Goal: Transaction & Acquisition: Purchase product/service

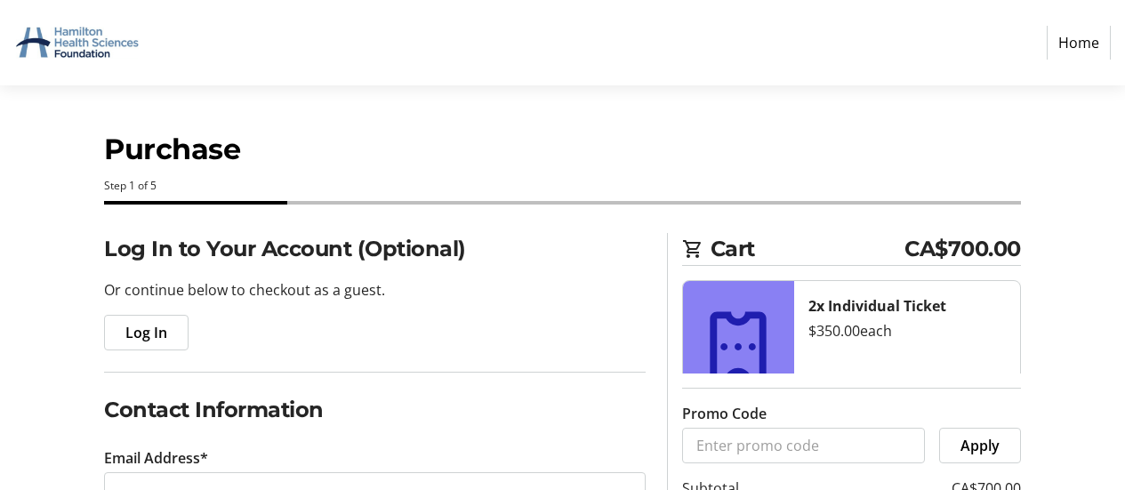
select select "CA"
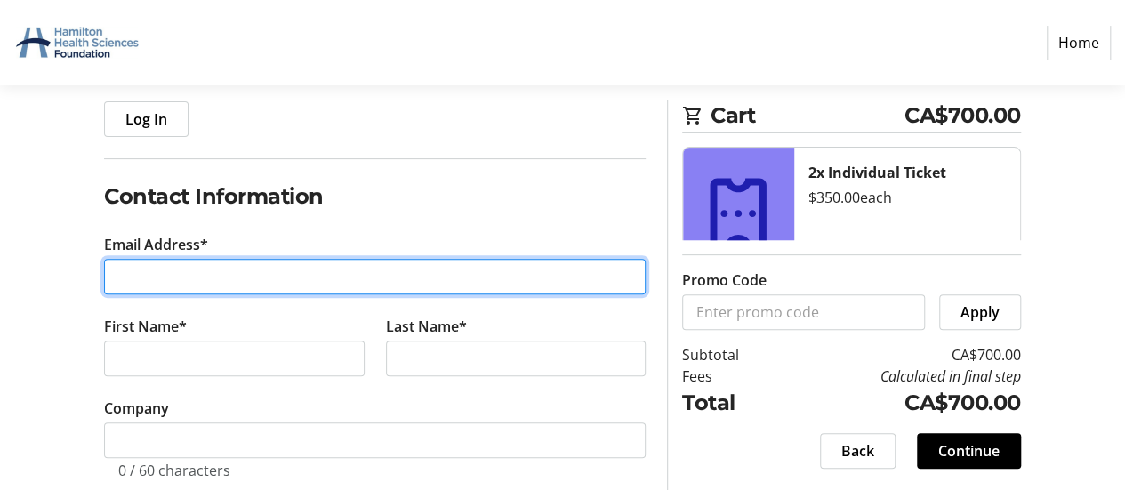
click at [338, 276] on input "Email Address*" at bounding box center [375, 277] width 542 height 36
type input "[EMAIL_ADDRESS][DOMAIN_NAME]"
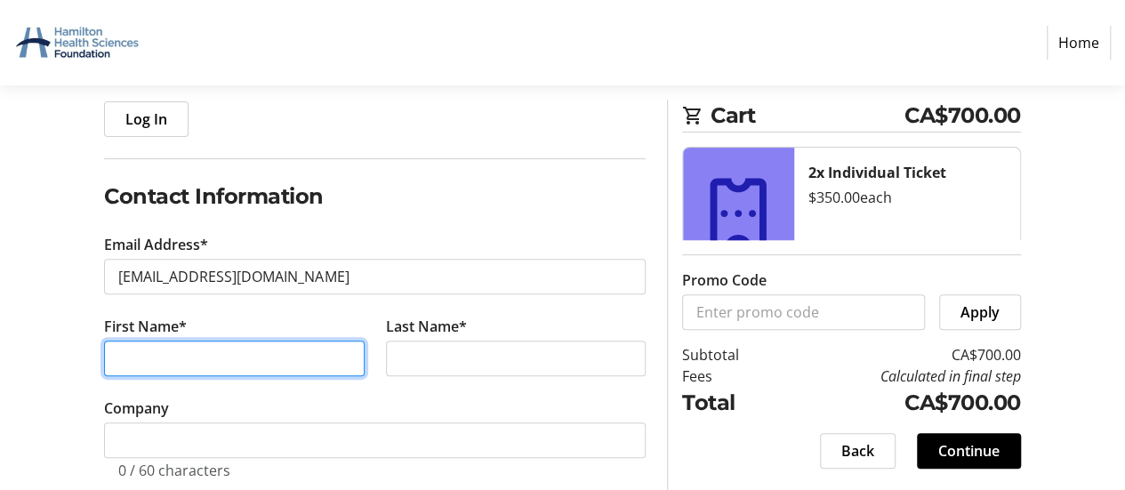
click at [260, 365] on input "First Name*" at bounding box center [234, 359] width 260 height 36
type input "[PERSON_NAME]"
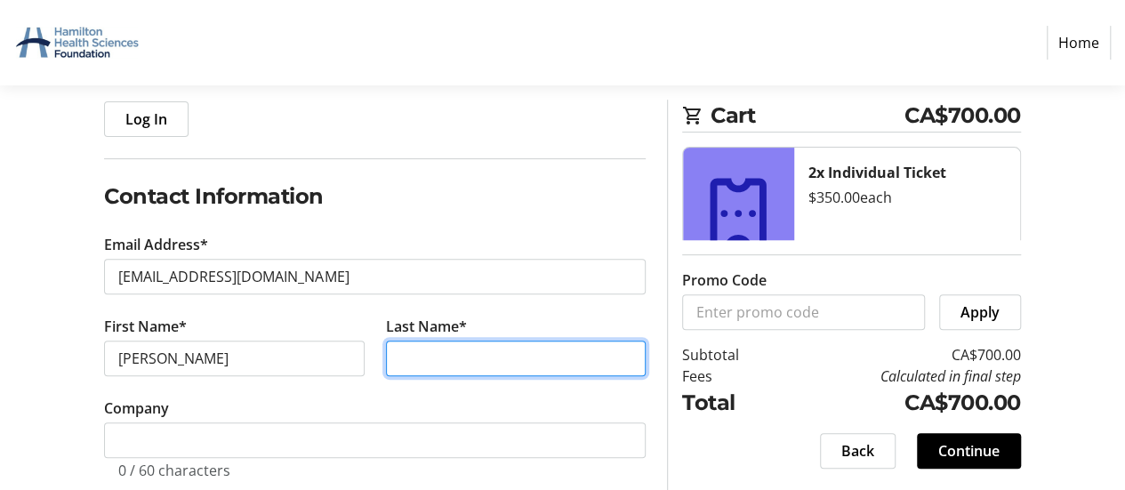
click at [479, 355] on input "Last Name*" at bounding box center [516, 359] width 260 height 36
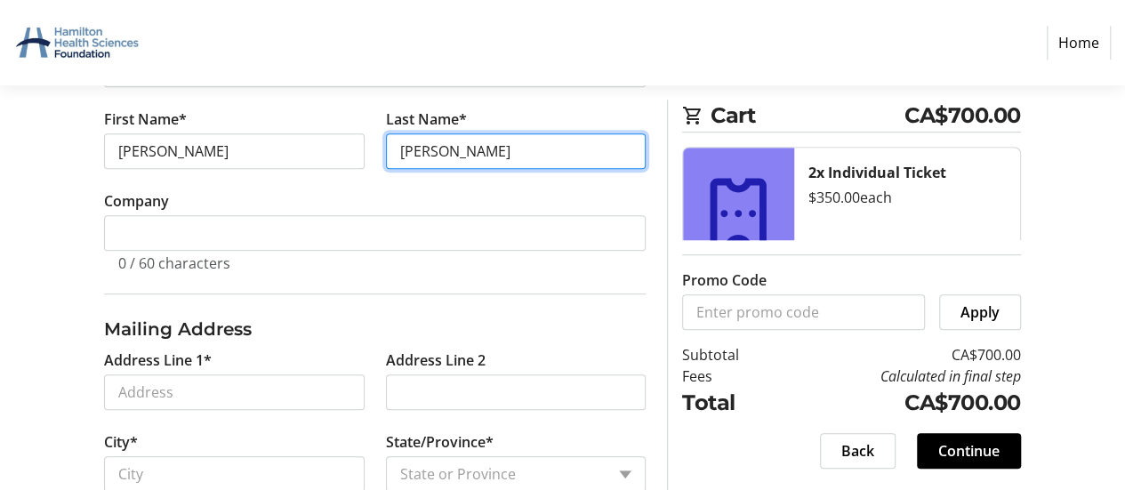
scroll to position [426, 0]
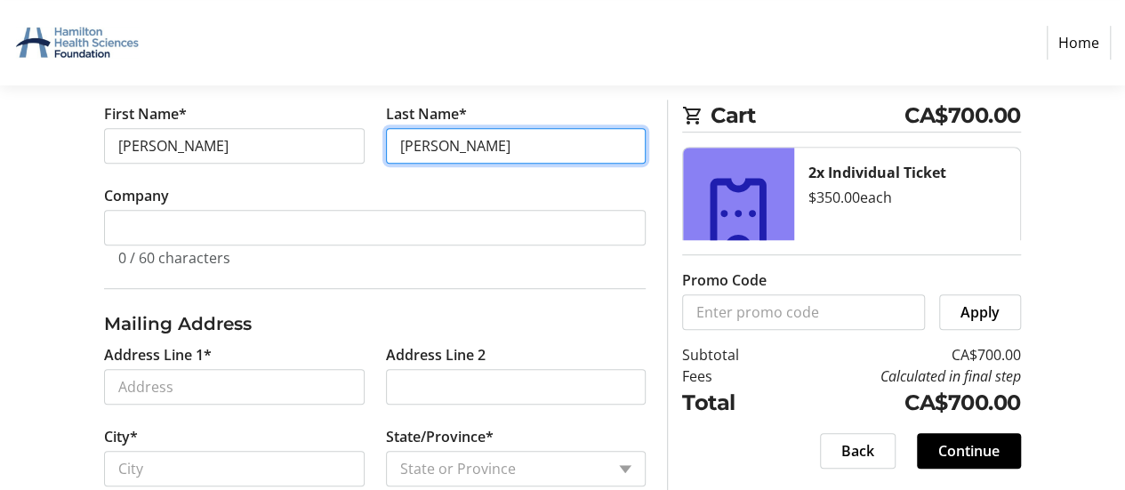
type input "[PERSON_NAME]"
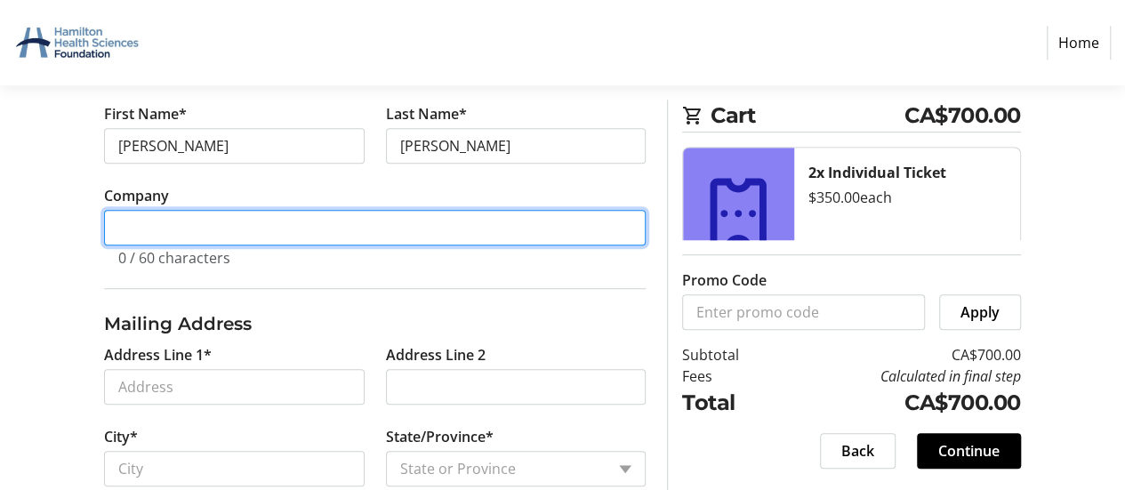
click at [555, 229] on input "Company" at bounding box center [375, 228] width 542 height 36
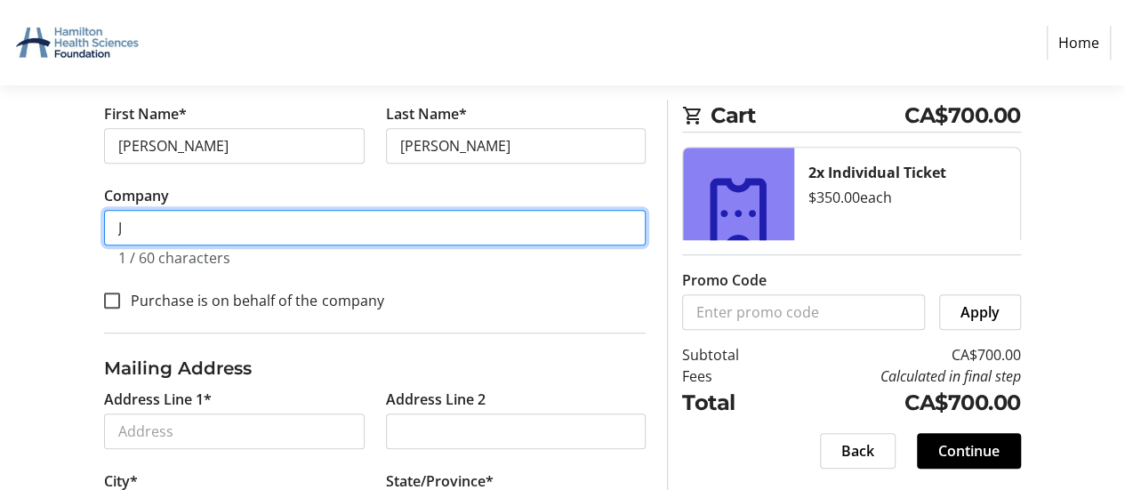
scroll to position [471, 0]
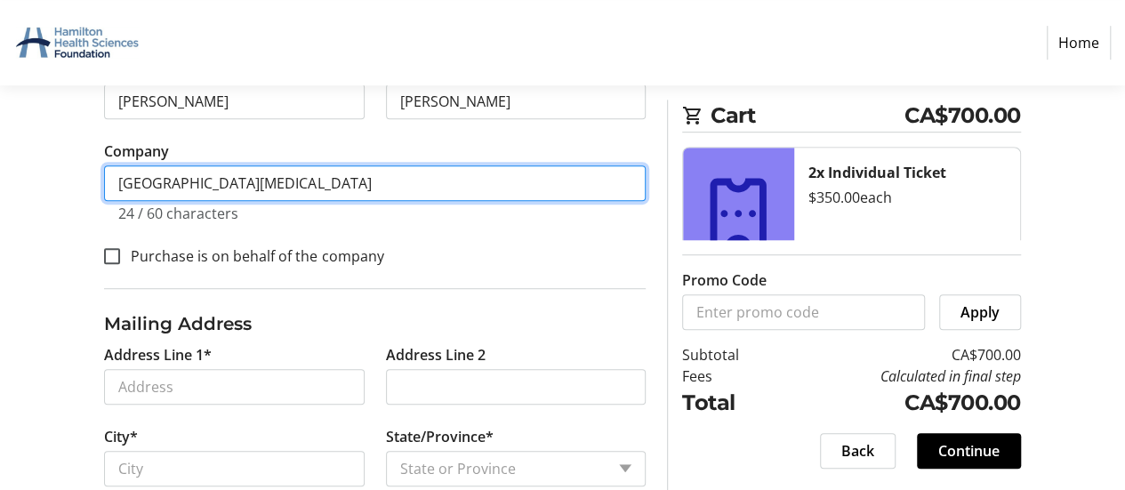
type input "[GEOGRAPHIC_DATA][MEDICAL_DATA]"
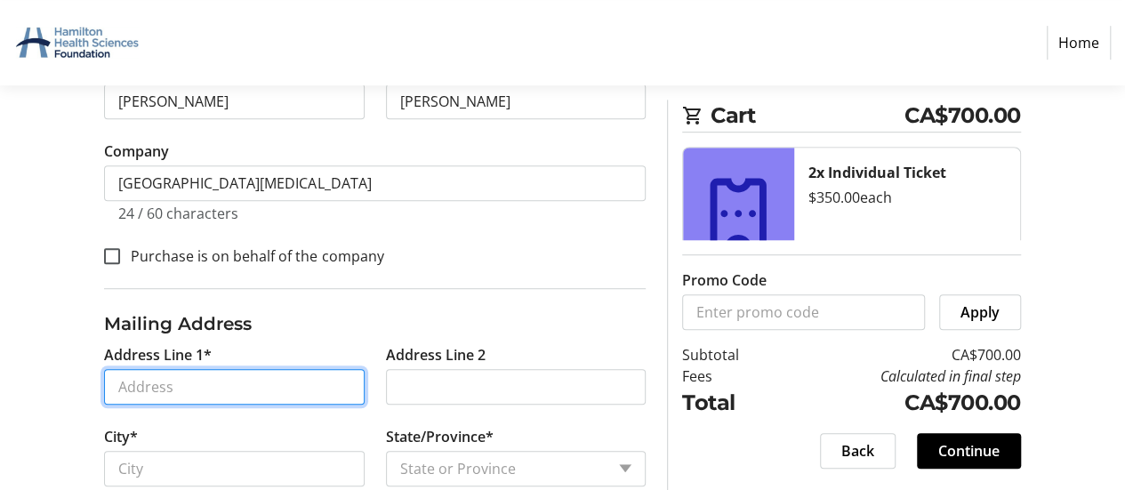
click at [203, 385] on input "Address Line 1*" at bounding box center [234, 387] width 260 height 36
click at [190, 378] on input "Address Line 1*" at bounding box center [234, 387] width 260 height 36
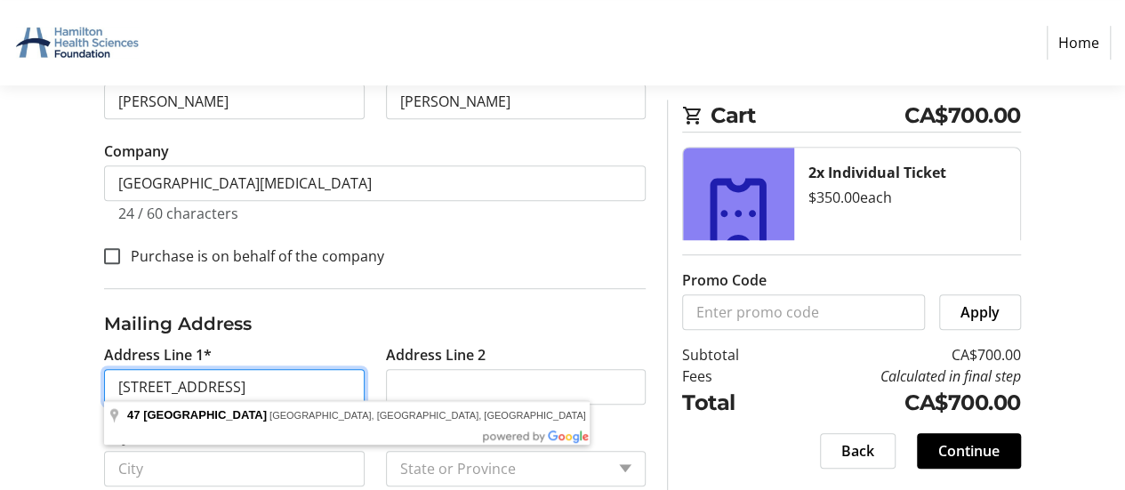
click at [190, 378] on input "[STREET_ADDRESS]" at bounding box center [234, 387] width 260 height 36
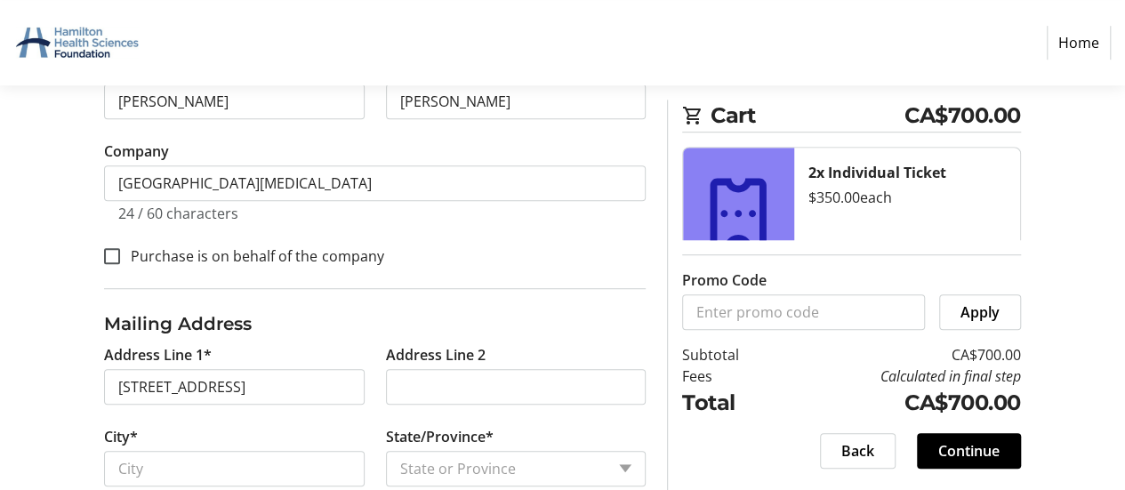
type input "[STREET_ADDRESS]"
type input "[GEOGRAPHIC_DATA]"
select select "ON"
type input "M6S 2G1"
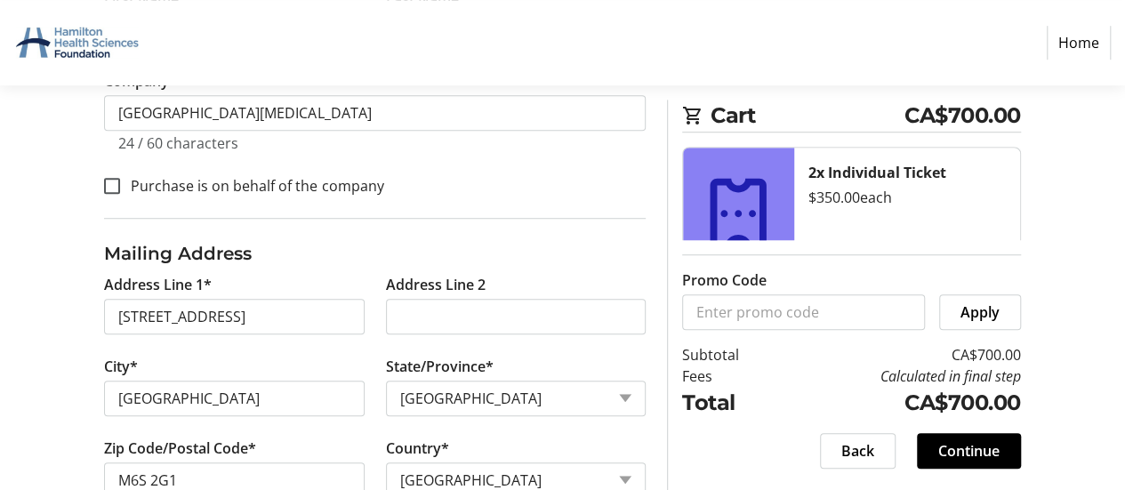
scroll to position [586, 0]
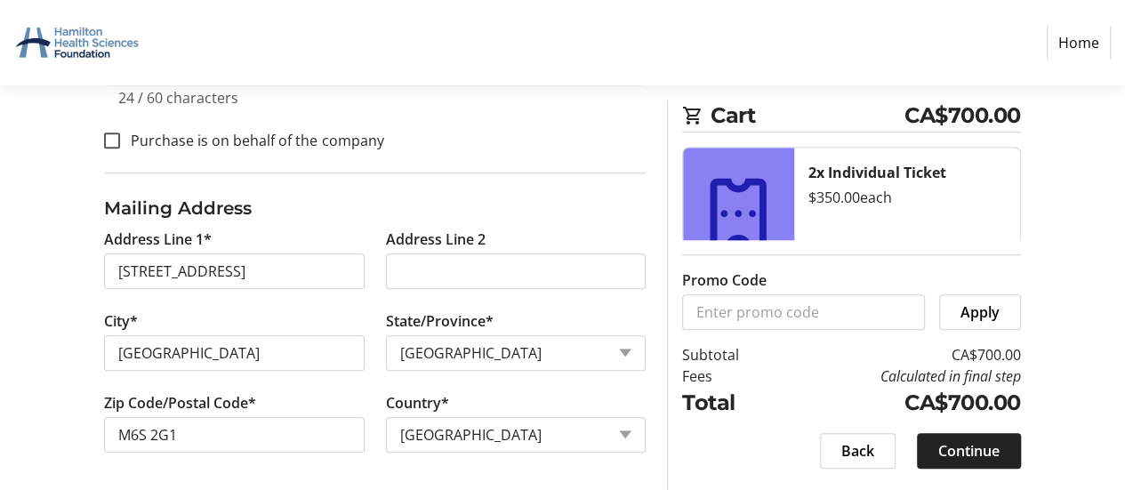
click at [967, 449] on span "Continue" at bounding box center [969, 450] width 61 height 21
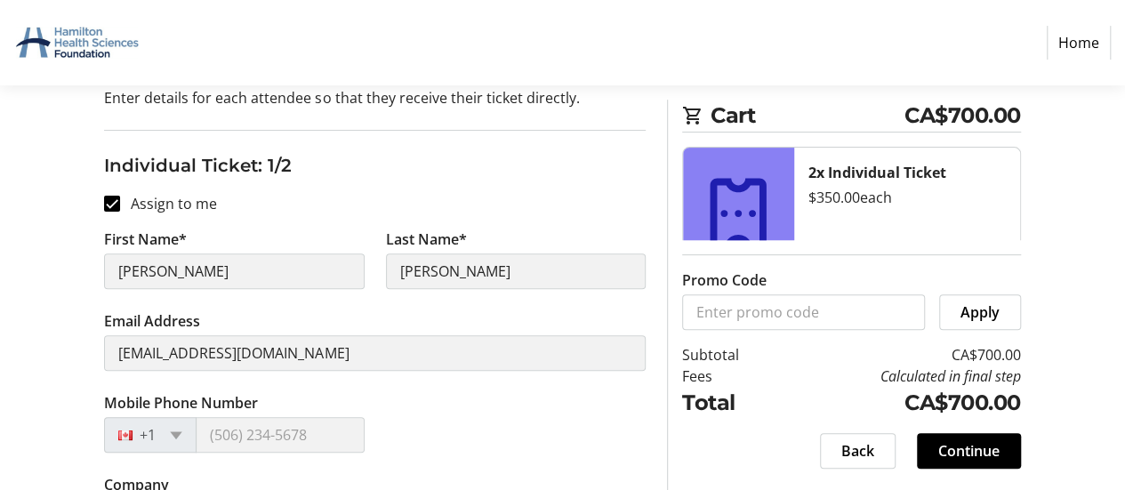
scroll to position [190, 0]
click at [175, 433] on span at bounding box center [176, 437] width 12 height 8
click at [116, 431] on div at bounding box center [130, 437] width 51 height 20
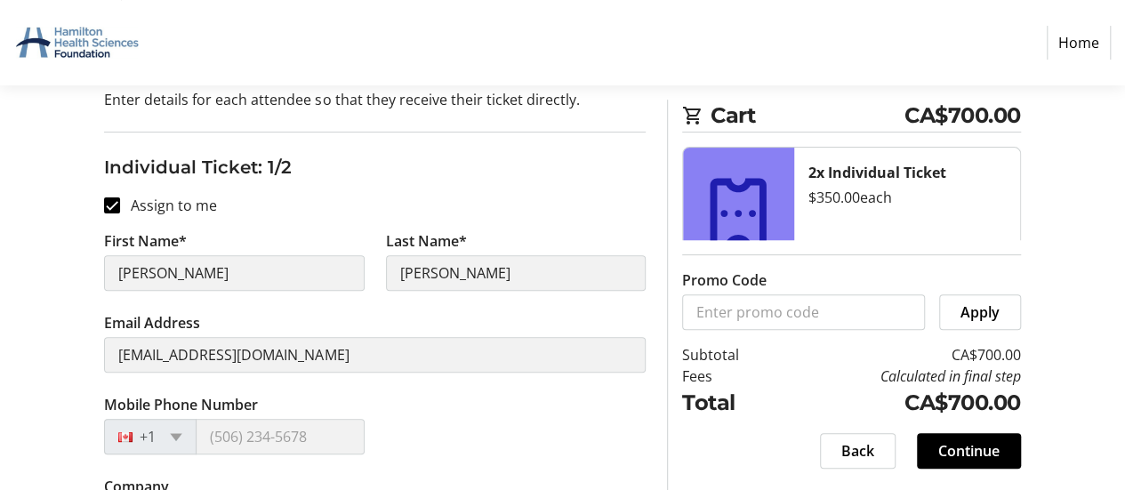
click at [116, 431] on div at bounding box center [130, 437] width 51 height 20
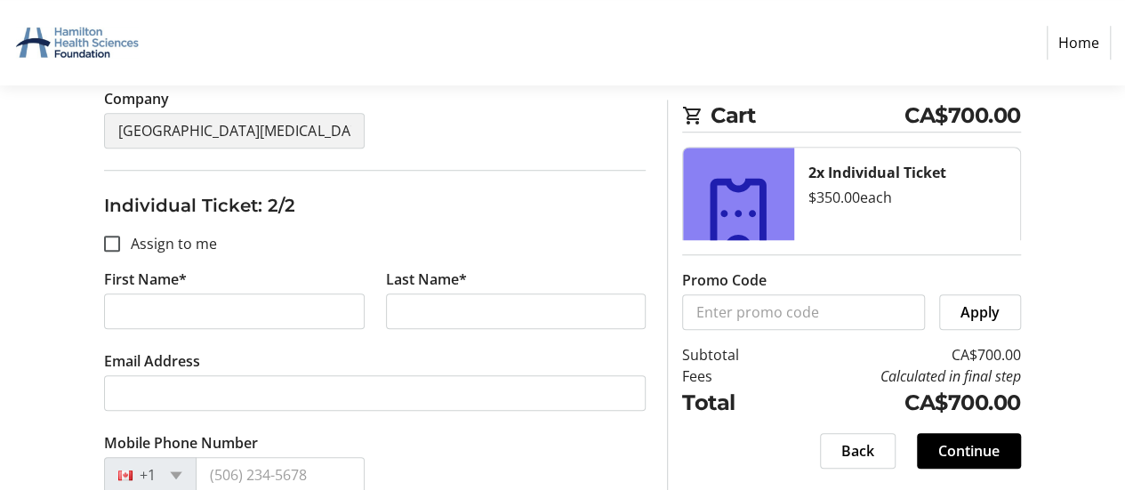
scroll to position [591, 0]
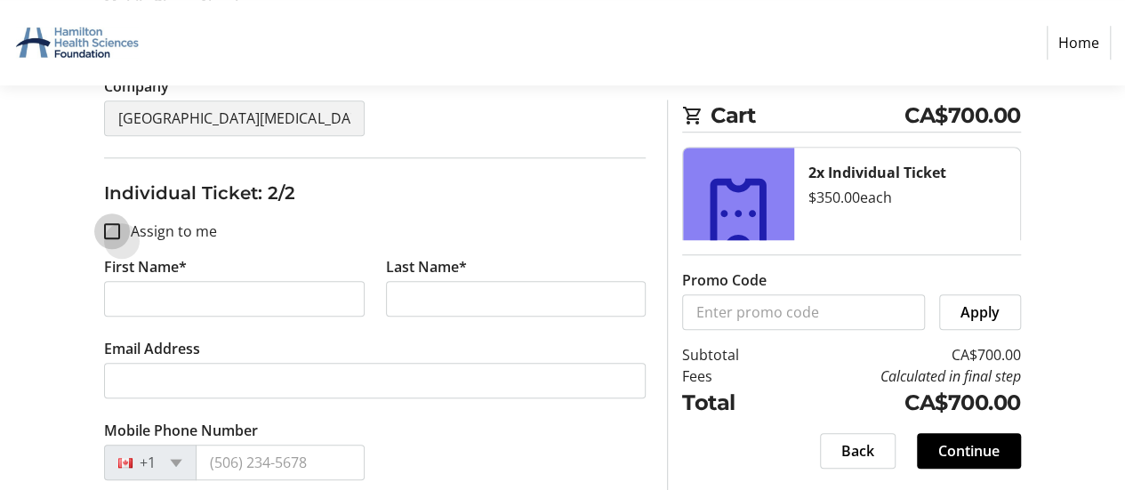
click at [114, 228] on input "Assign to me" at bounding box center [112, 231] width 16 height 16
checkbox input "true"
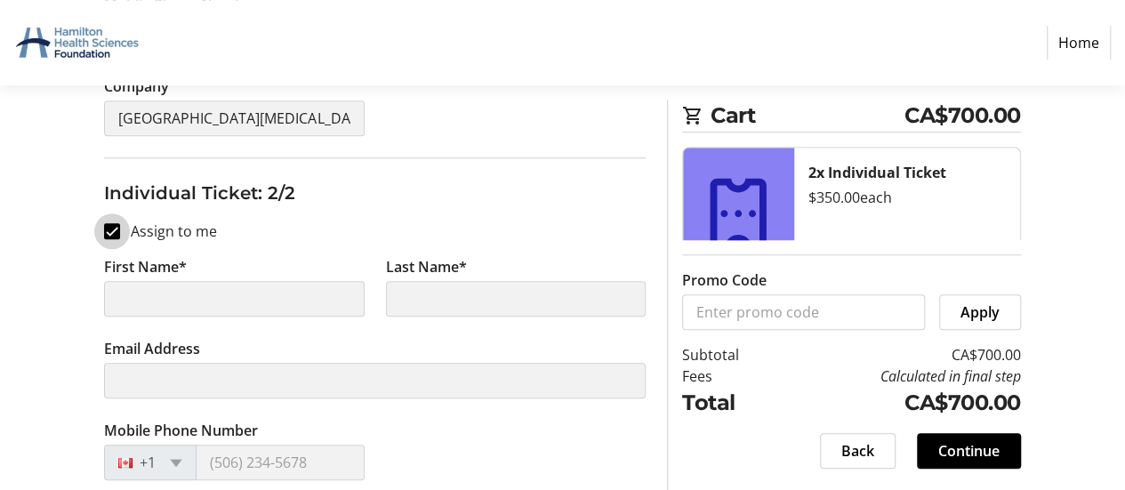
type input "[PERSON_NAME]"
type input "[EMAIL_ADDRESS][DOMAIN_NAME]"
type input "[GEOGRAPHIC_DATA][MEDICAL_DATA]"
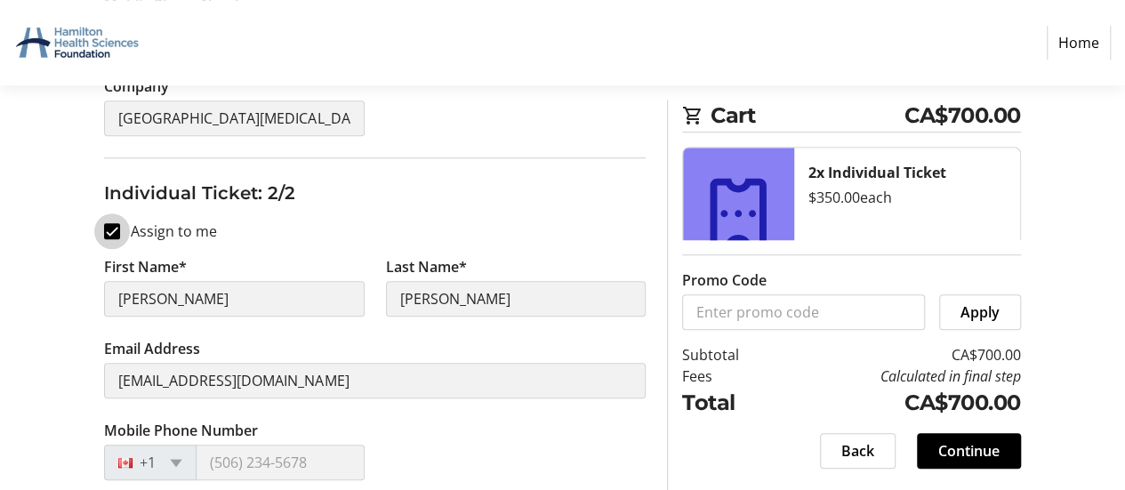
click at [114, 226] on input "Assign to me" at bounding box center [112, 231] width 16 height 16
checkbox input "false"
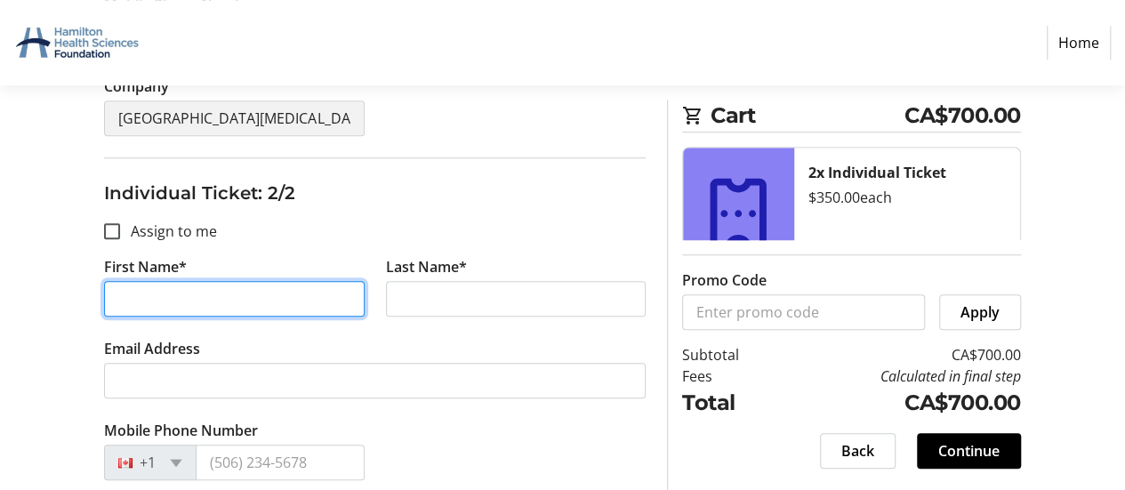
click at [180, 300] on input "First Name*" at bounding box center [234, 299] width 260 height 36
type input "[PERSON_NAME]"
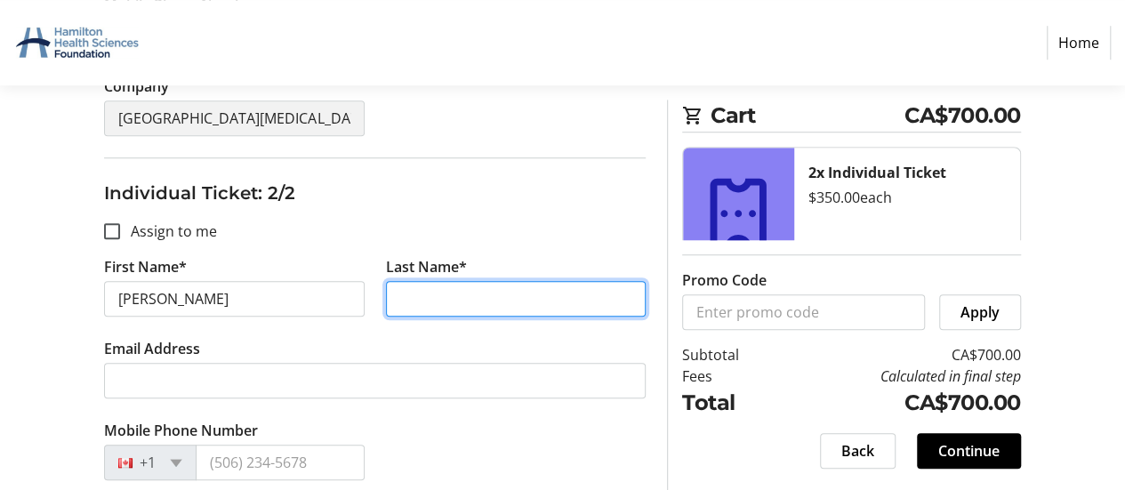
click at [432, 299] on input "Last Name*" at bounding box center [516, 299] width 260 height 36
type input "[PERSON_NAME]"
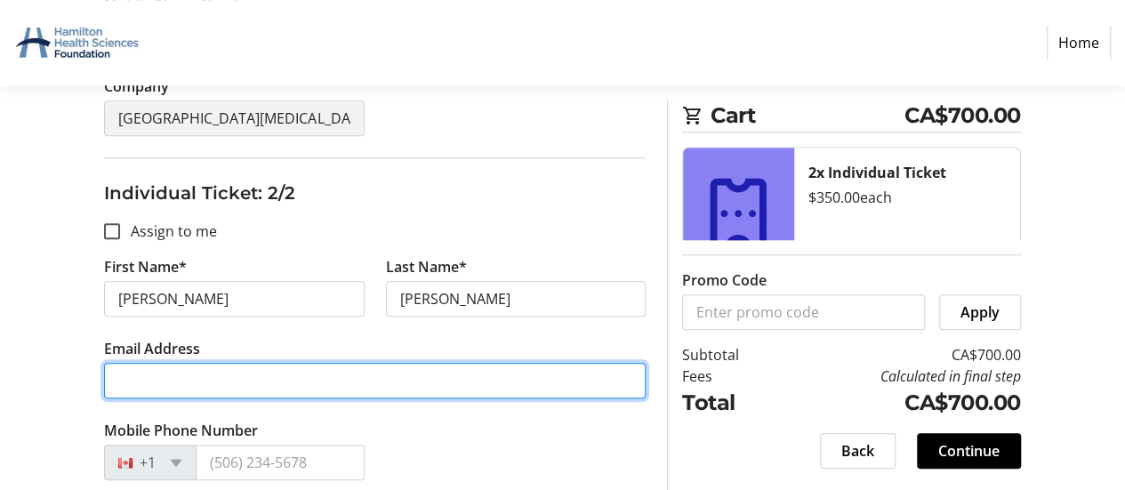
click at [320, 386] on input "Email Address" at bounding box center [375, 381] width 542 height 36
type input "[EMAIL_ADDRESS][DOMAIN_NAME]"
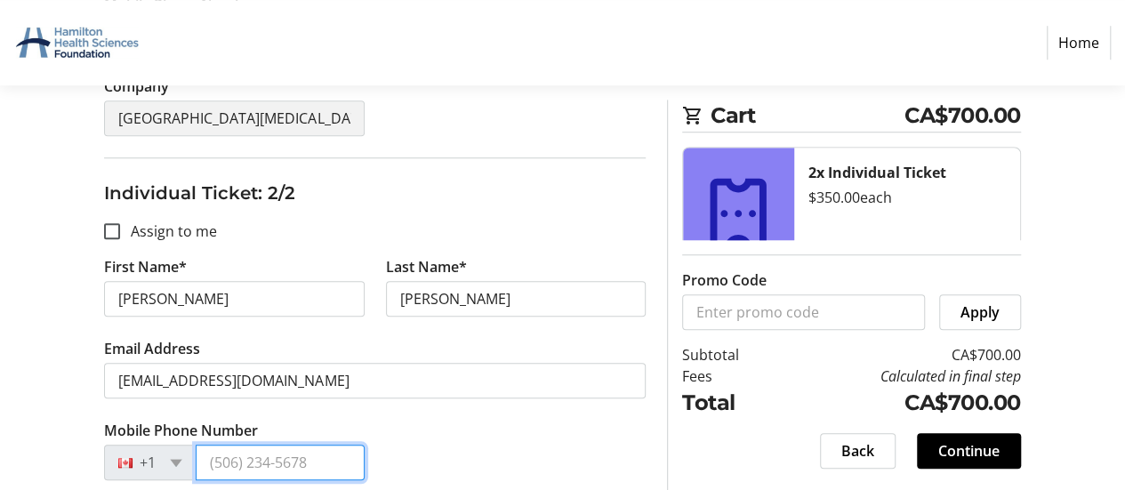
click at [236, 459] on input "Mobile Phone Number" at bounding box center [280, 463] width 168 height 36
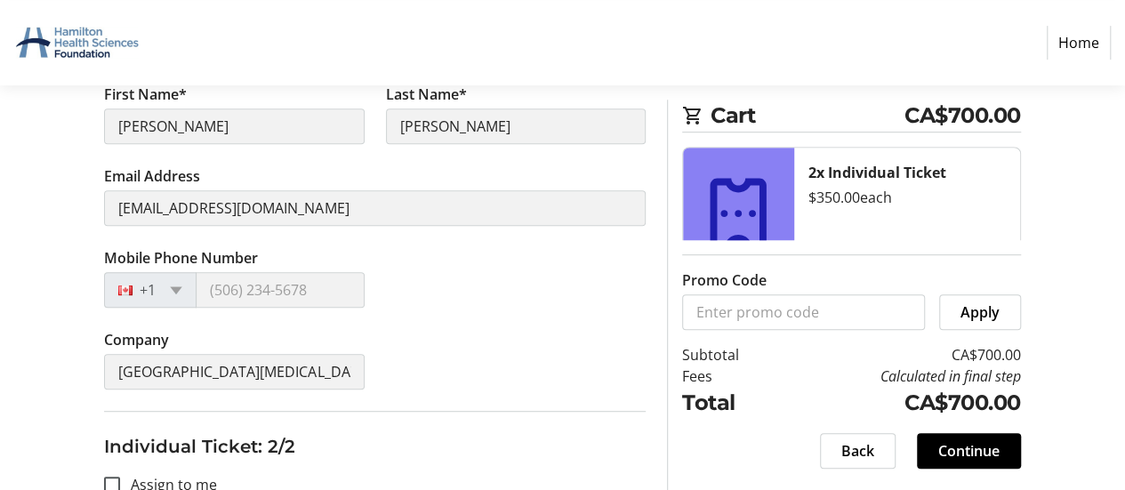
scroll to position [324, 0]
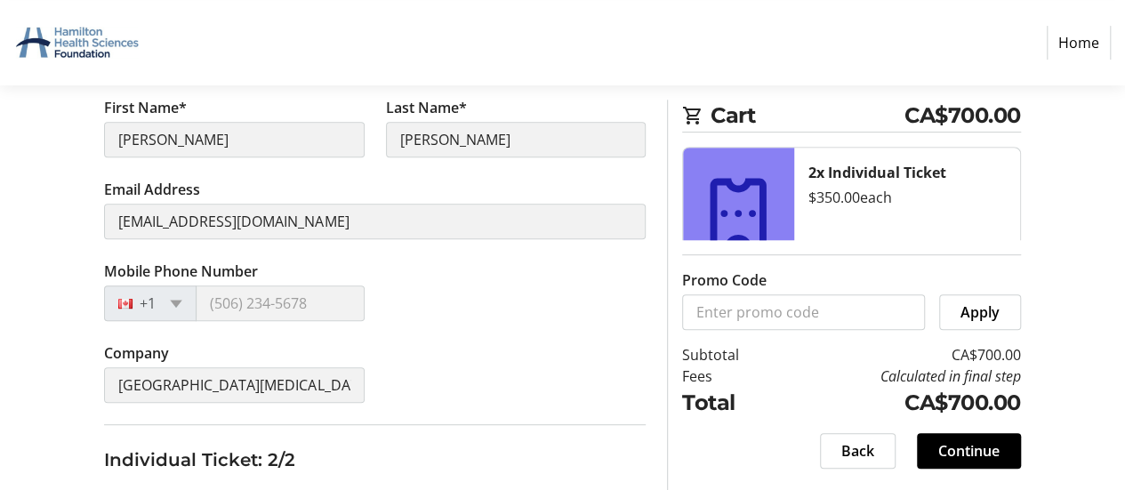
click at [191, 300] on div "+1" at bounding box center [150, 304] width 93 height 36
type input "[PHONE_NUMBER]"
click at [304, 348] on div "First Name* [PERSON_NAME] Last Name* [PERSON_NAME] Email Address [EMAIL_ADDRESS…" at bounding box center [375, 260] width 542 height 327
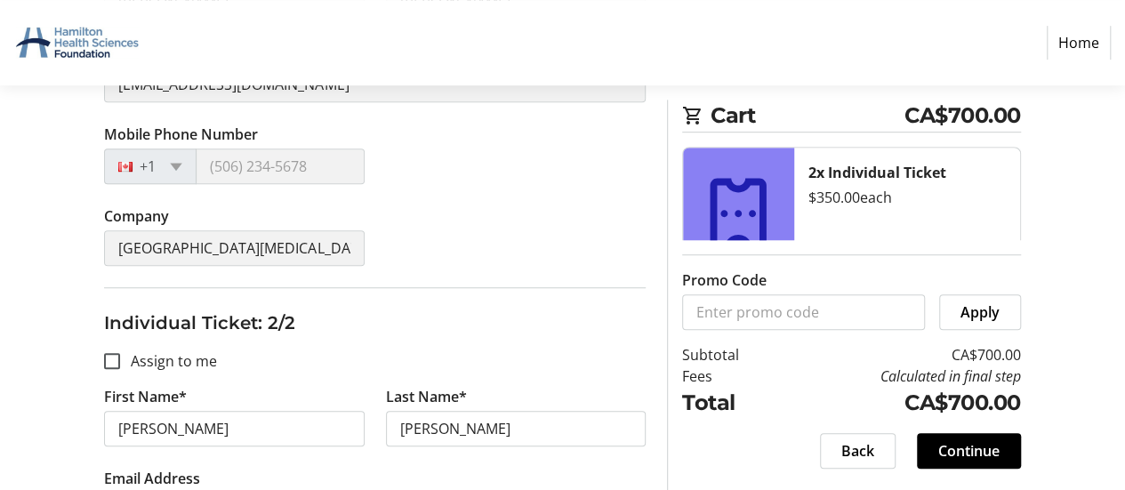
scroll to position [456, 0]
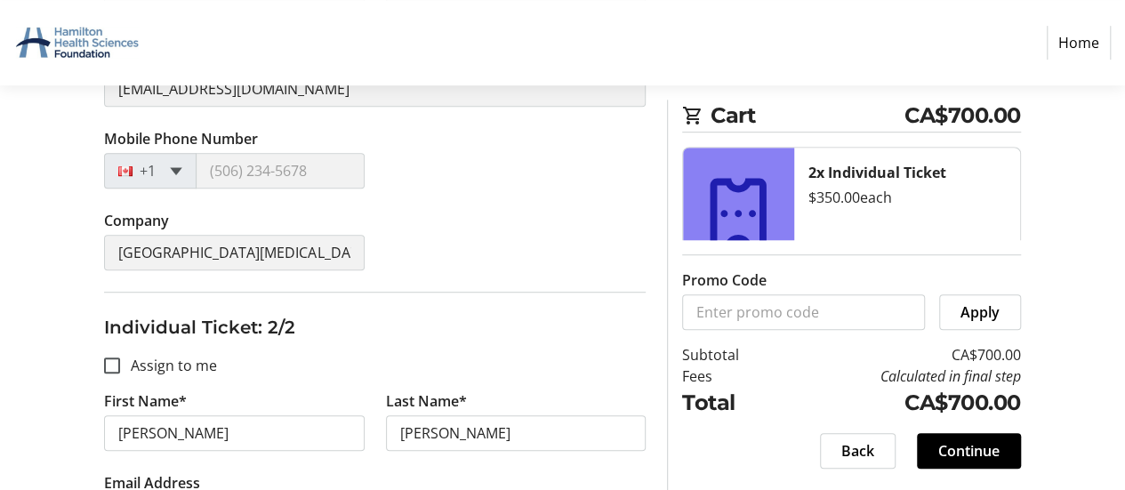
click at [171, 167] on span at bounding box center [176, 171] width 12 height 8
click at [175, 167] on span at bounding box center [176, 171] width 12 height 8
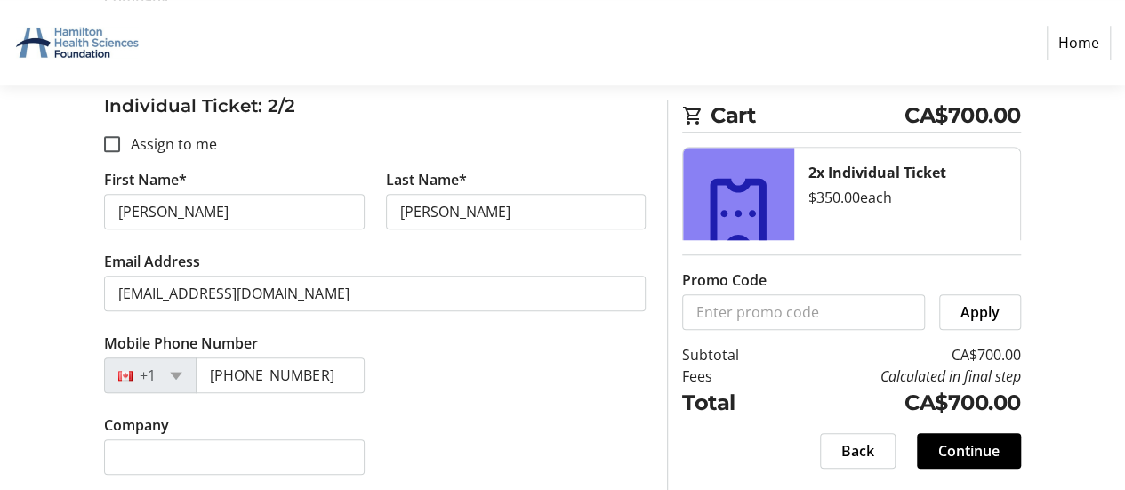
scroll to position [680, 0]
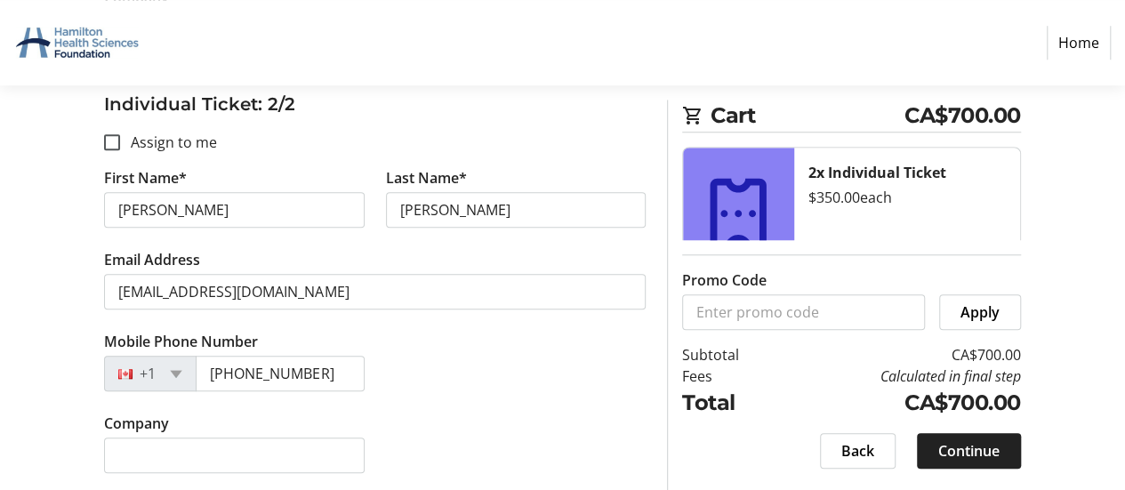
click at [996, 439] on span at bounding box center [969, 451] width 104 height 43
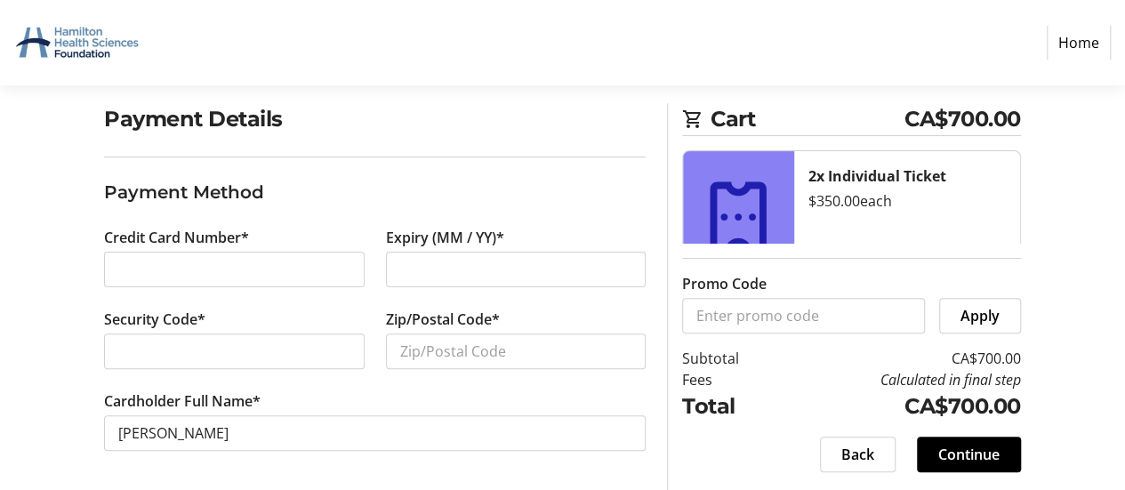
scroll to position [132, 0]
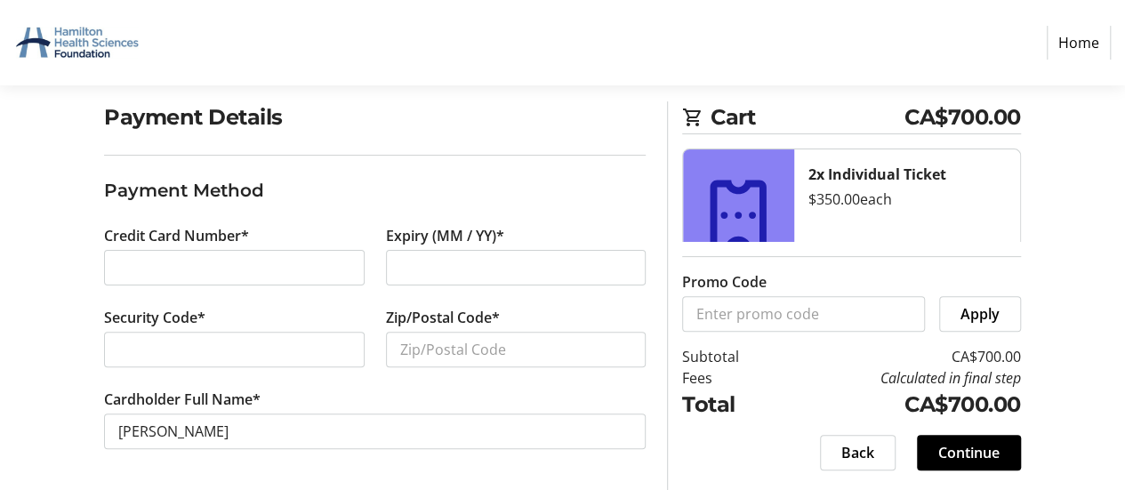
click at [218, 255] on div at bounding box center [234, 268] width 260 height 36
click at [433, 353] on input "Zip/Postal Code*" at bounding box center [516, 350] width 260 height 36
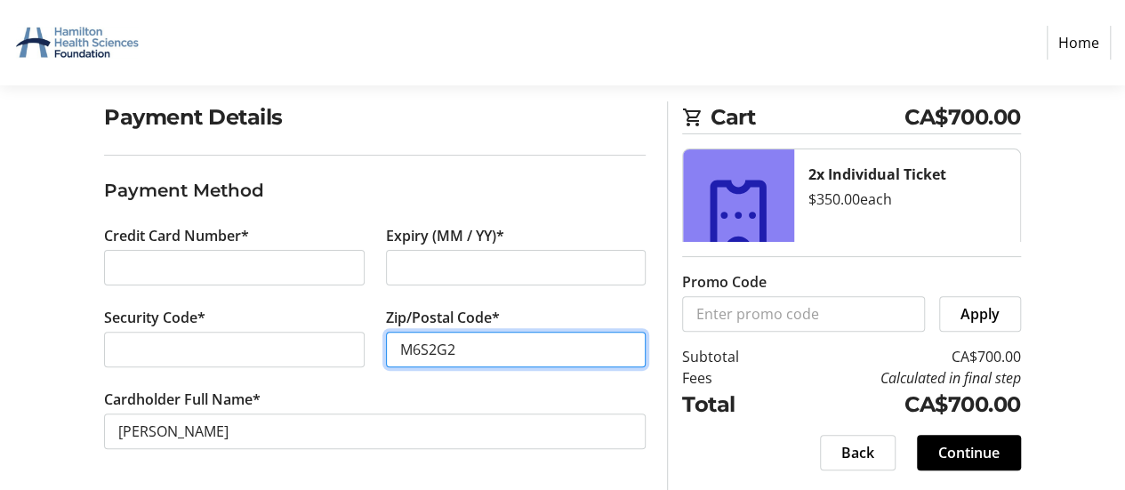
scroll to position [133, 0]
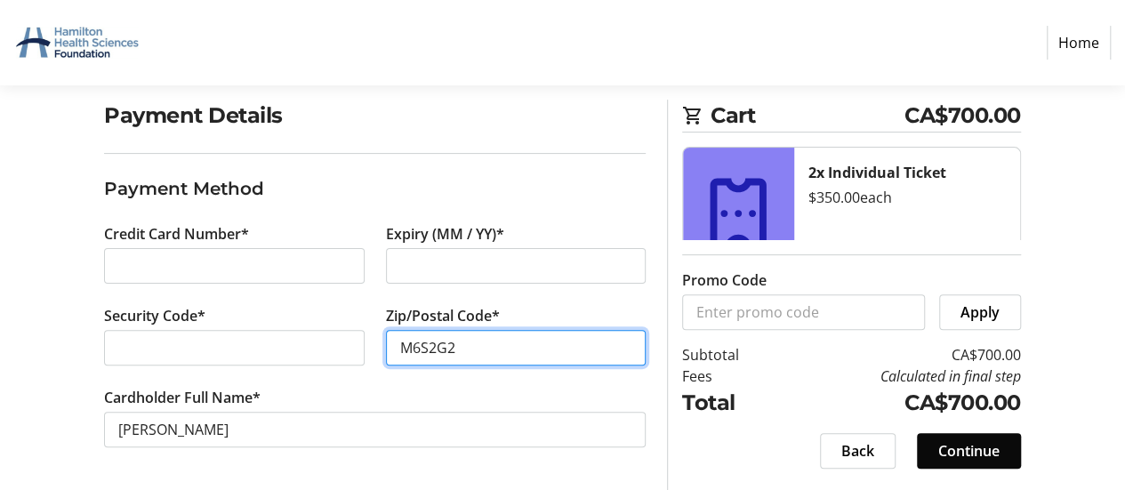
type input "M6S2G2"
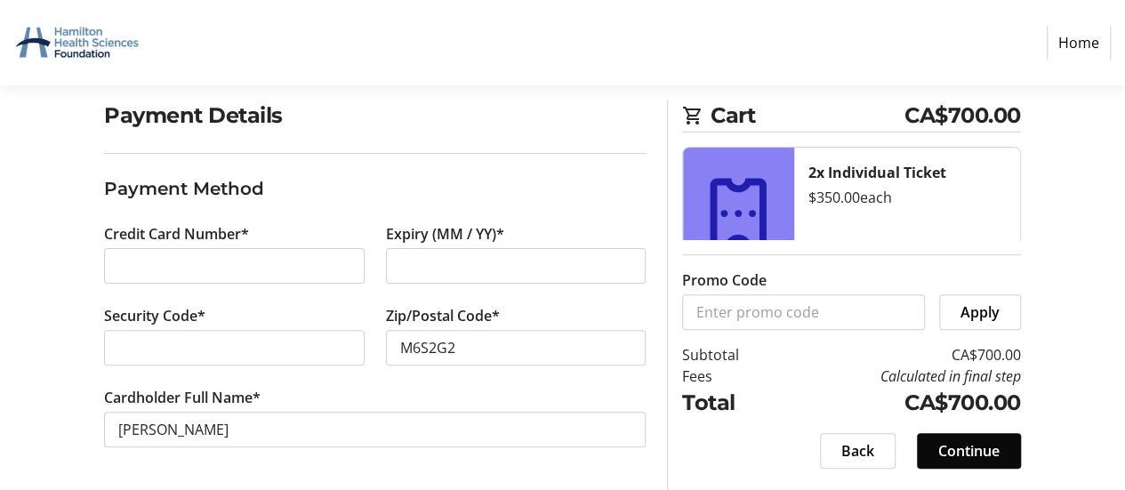
click at [966, 450] on span "Continue" at bounding box center [969, 450] width 61 height 21
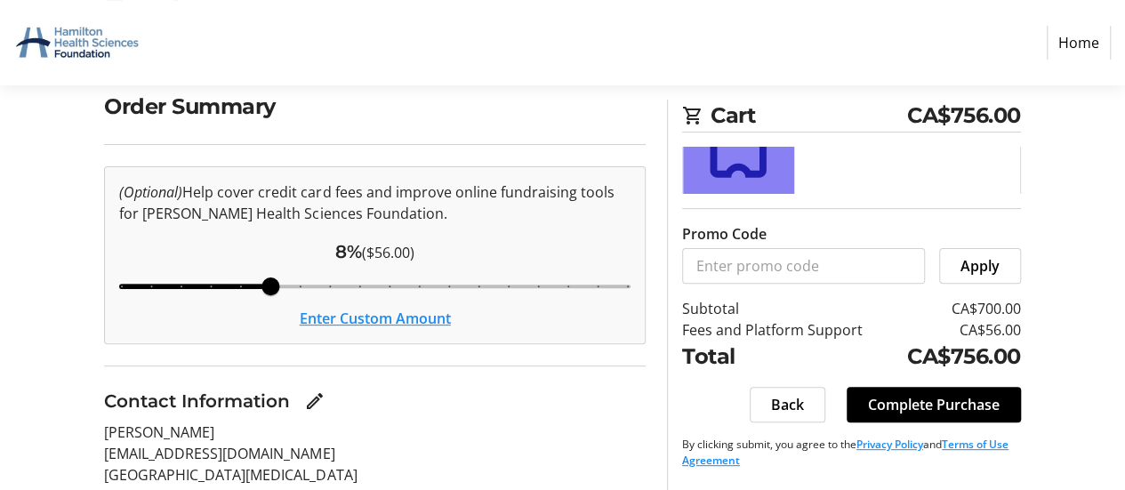
scroll to position [84, 0]
drag, startPoint x: 272, startPoint y: 280, endPoint x: 166, endPoint y: 274, distance: 106.0
click at [166, 274] on input "Cover fees percentage" at bounding box center [375, 286] width 549 height 39
drag, startPoint x: 183, startPoint y: 278, endPoint x: 157, endPoint y: 280, distance: 26.7
click at [157, 280] on input "Cover fees percentage" at bounding box center [375, 286] width 549 height 39
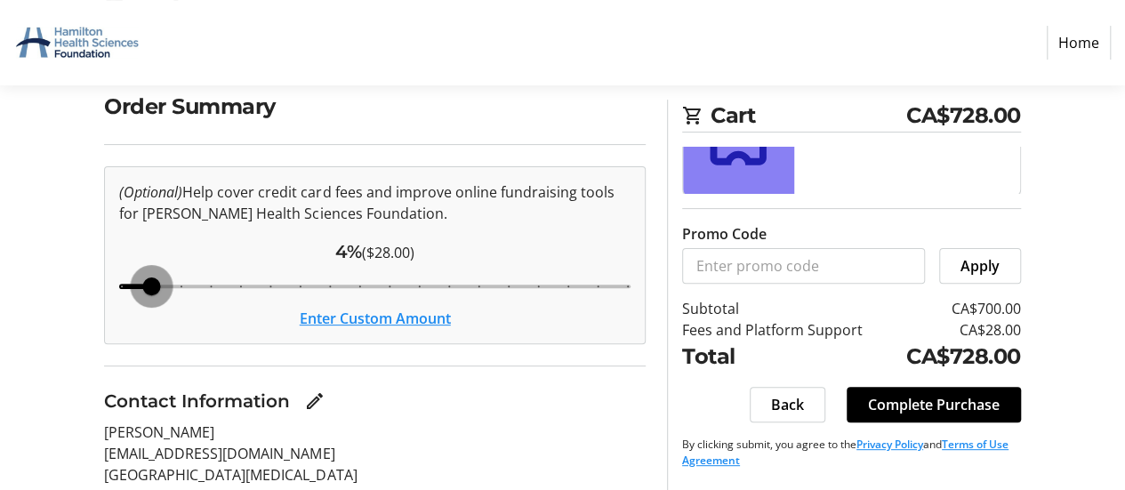
click at [161, 280] on input "Cover fees percentage" at bounding box center [375, 286] width 549 height 39
type input "5"
click at [168, 283] on input "Cover fees percentage" at bounding box center [375, 286] width 549 height 39
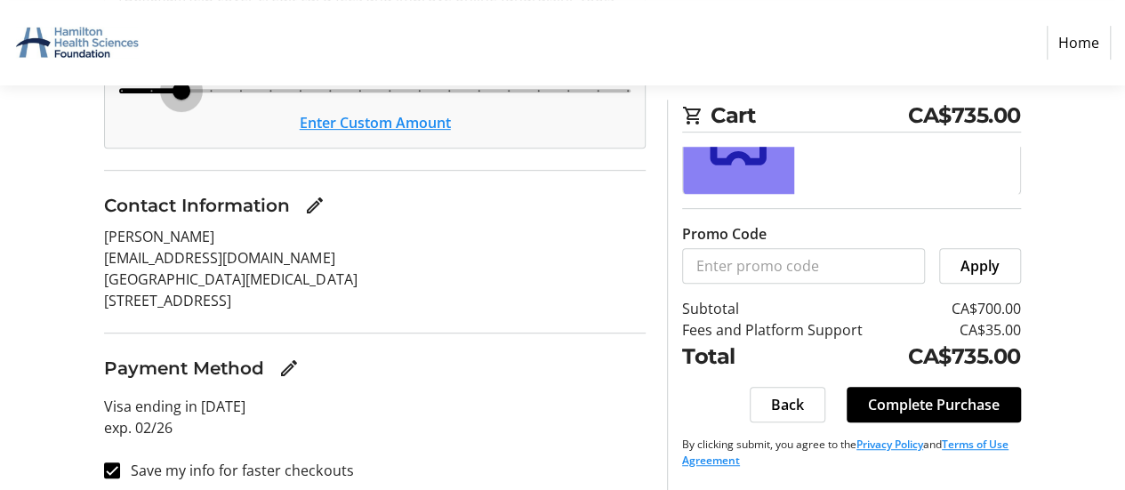
scroll to position [349, 0]
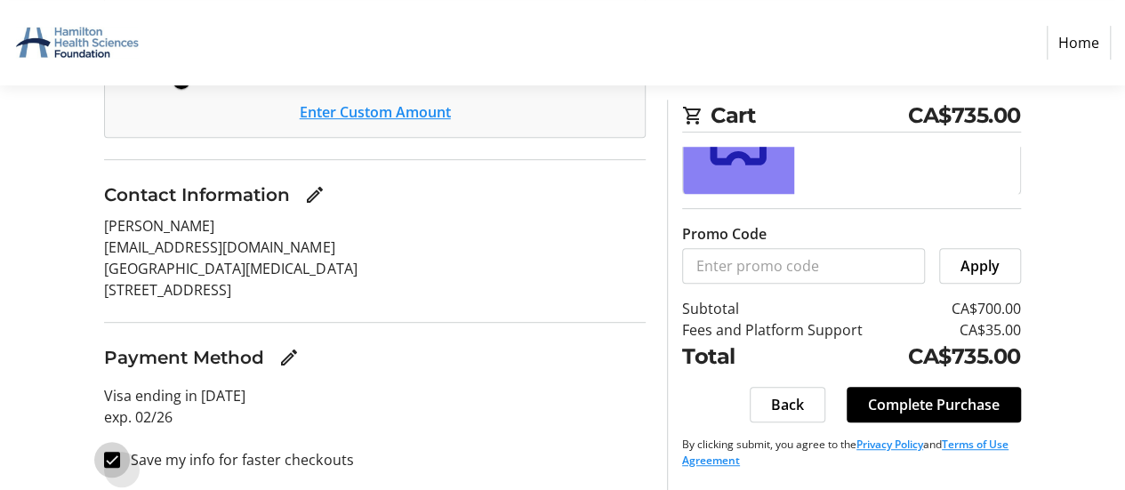
click at [114, 456] on input "Save my info for faster checkouts" at bounding box center [112, 460] width 16 height 16
checkbox input "false"
click at [910, 406] on span "Complete Purchase" at bounding box center [934, 404] width 132 height 21
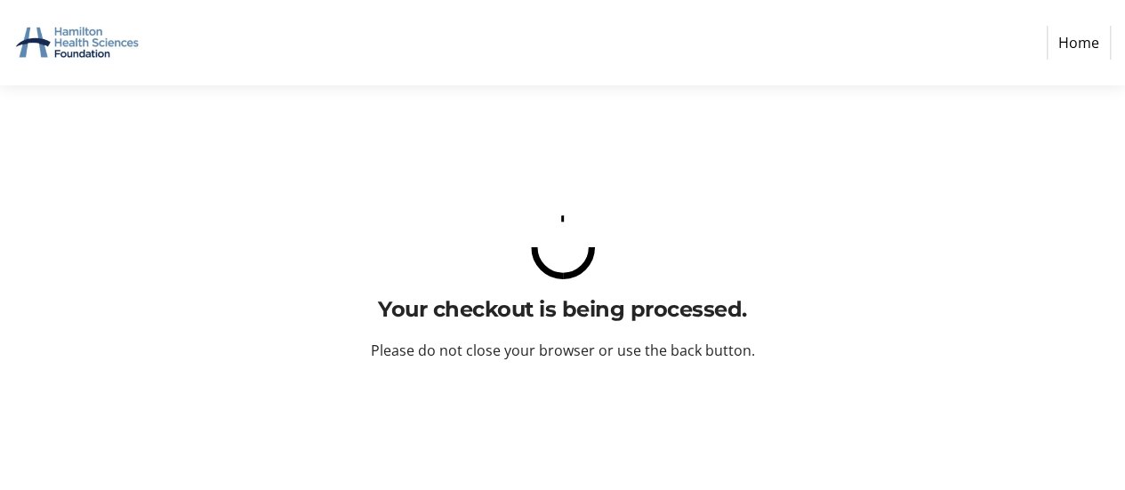
scroll to position [0, 0]
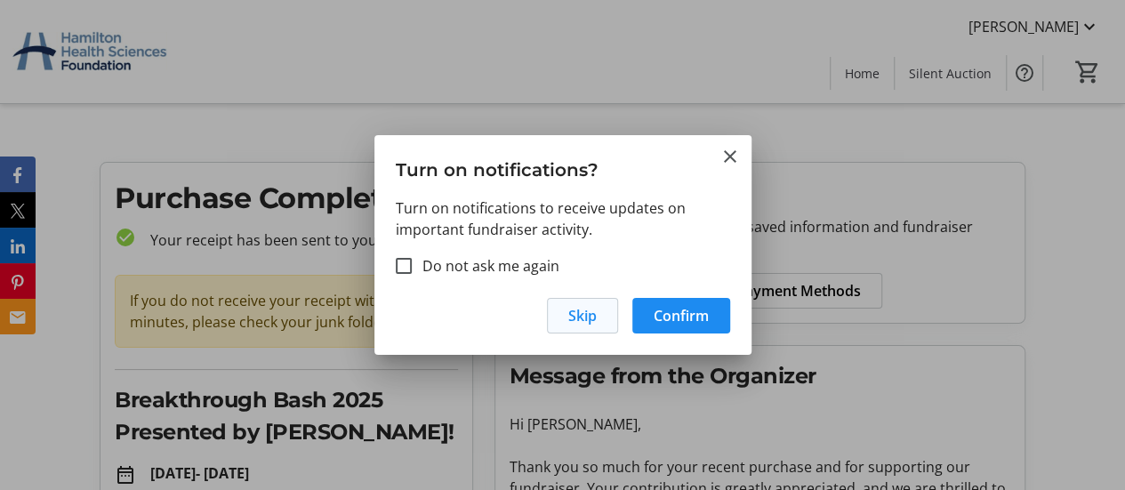
click at [594, 323] on span "Skip" at bounding box center [582, 315] width 28 height 21
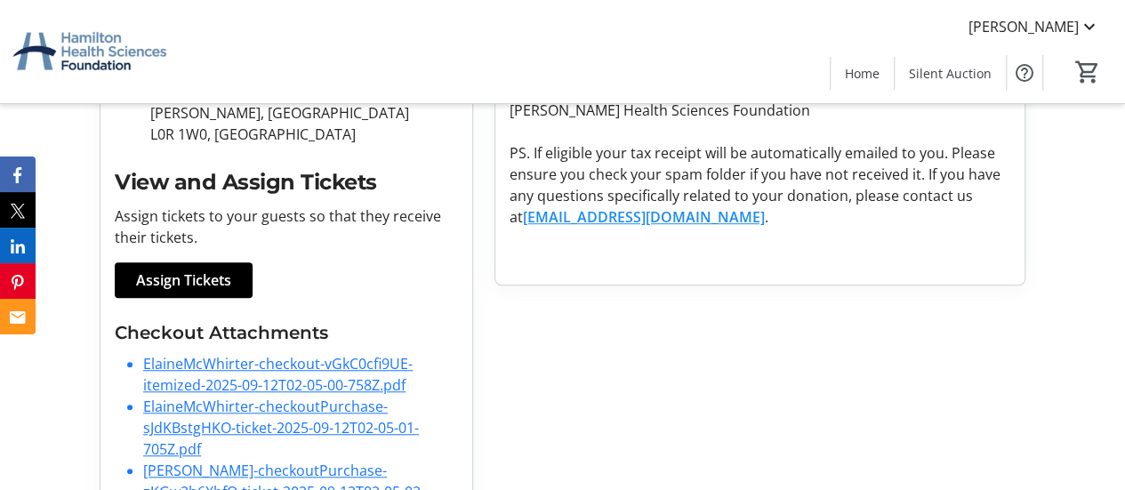
scroll to position [482, 0]
